Goal: Information Seeking & Learning: Learn about a topic

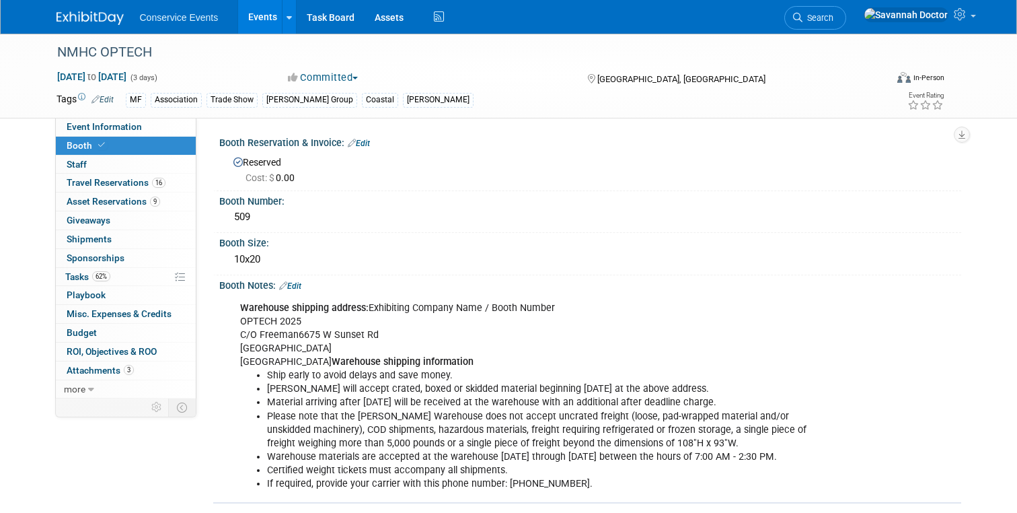
click at [100, 28] on div "Conservice Events Events Add Event Bulk Upload Events Shareable Event Boards Re…" at bounding box center [509, 17] width 905 height 34
click at [102, 19] on img at bounding box center [90, 17] width 67 height 13
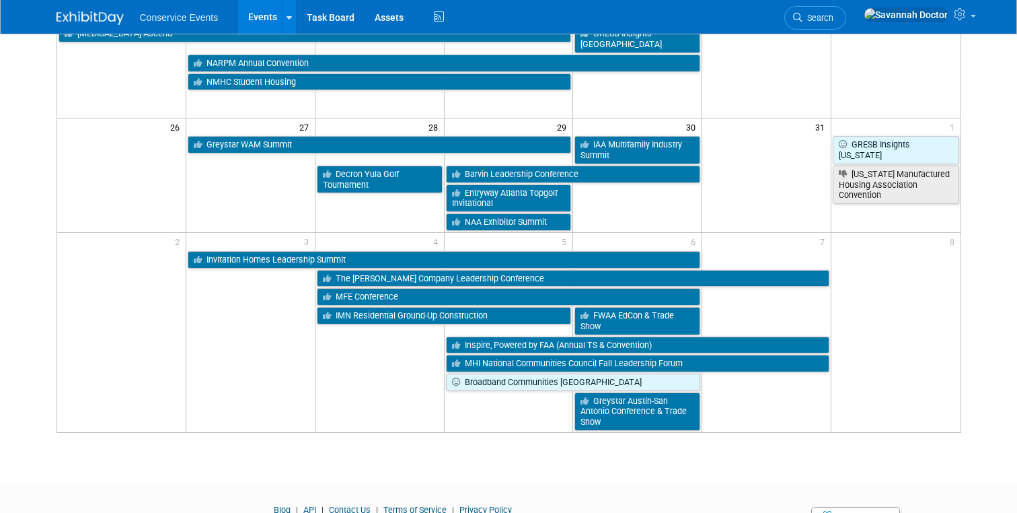
scroll to position [536, 0]
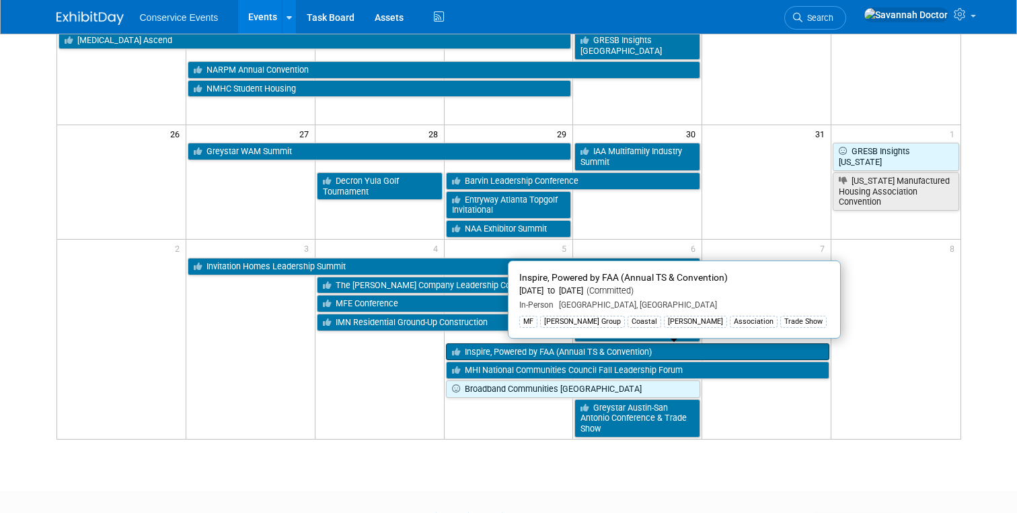
click at [505, 351] on link "Inspire, Powered by FAA (Annual TS & Convention)" at bounding box center [638, 351] width 384 height 17
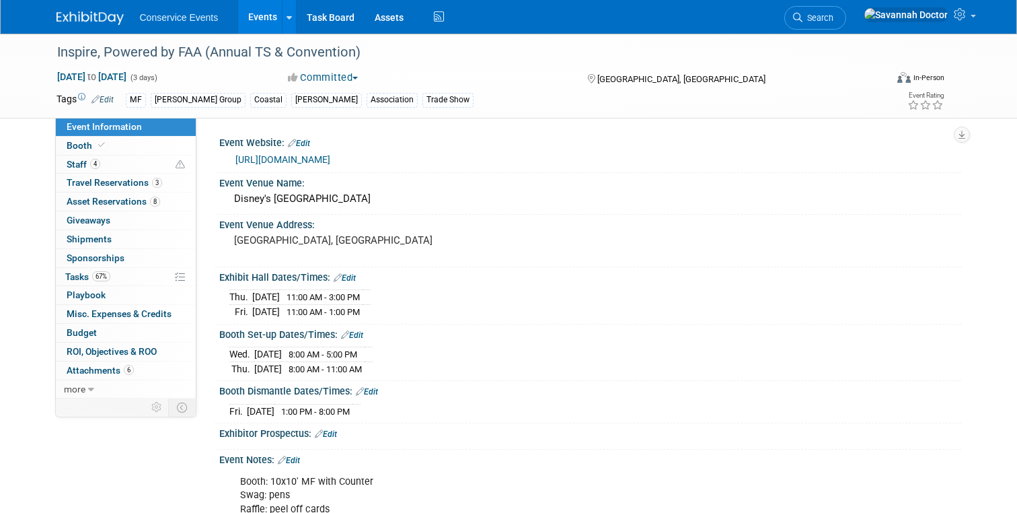
click at [278, 159] on link "http://faainspire.com" at bounding box center [282, 159] width 95 height 11
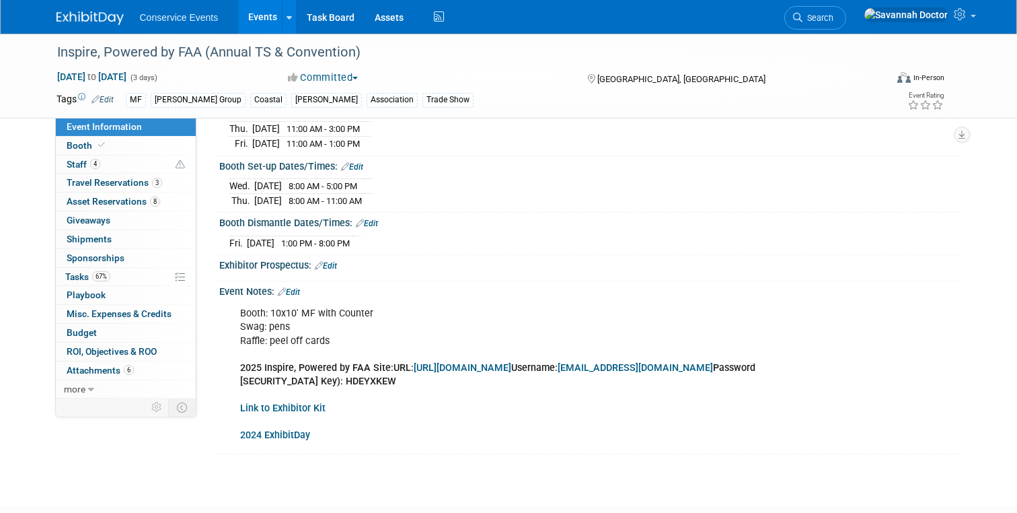
scroll to position [253, 0]
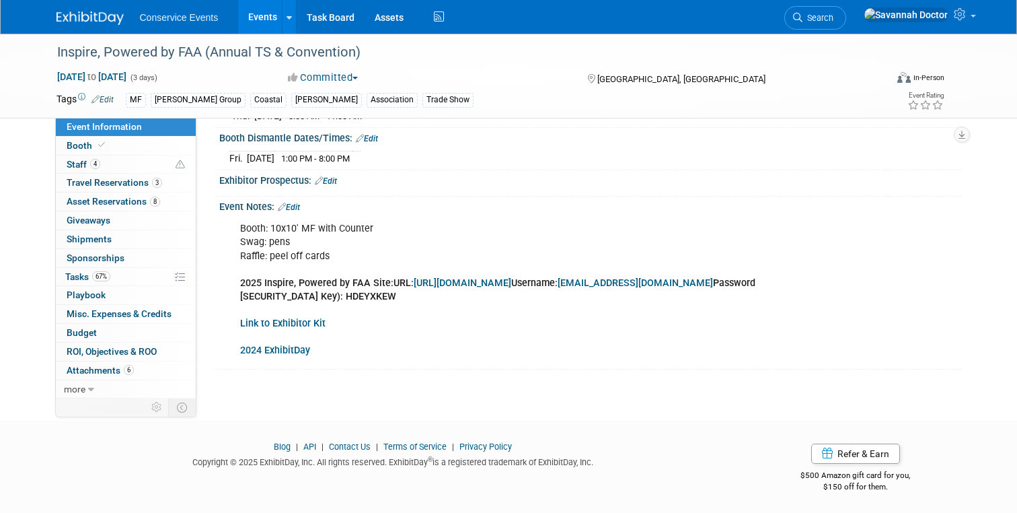
click at [458, 277] on link "https://www.conferenceharvester.com/harvester2expw/login.asp?EventKey=FVKRNDXF" at bounding box center [463, 282] width 98 height 11
